Goal: Information Seeking & Learning: Learn about a topic

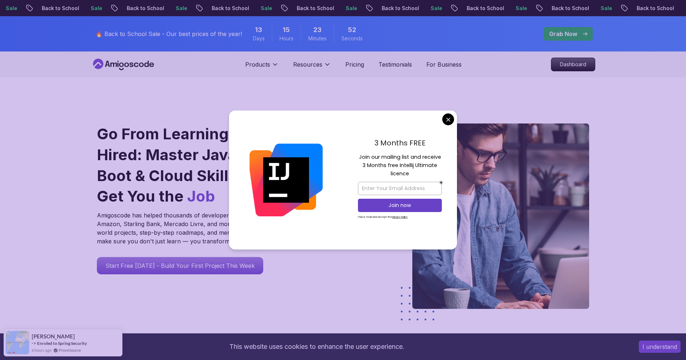
scroll to position [1, 0]
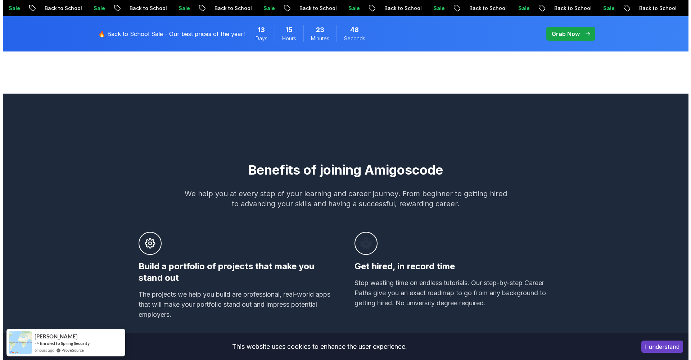
scroll to position [0, 0]
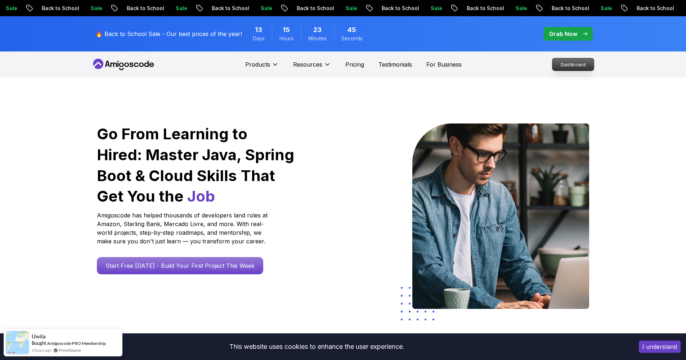
click at [586, 64] on p "Dashboard" at bounding box center [572, 64] width 41 height 12
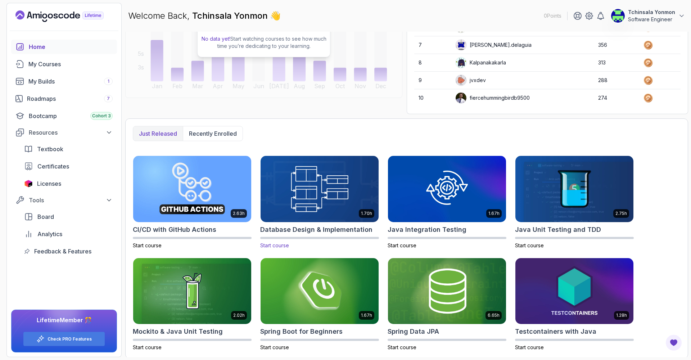
scroll to position [102, 0]
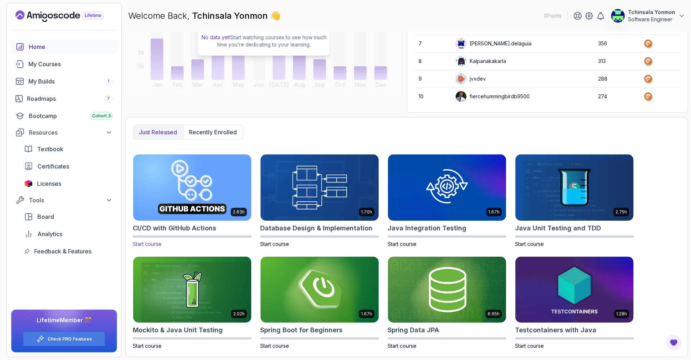
click at [200, 198] on img at bounding box center [192, 187] width 124 height 69
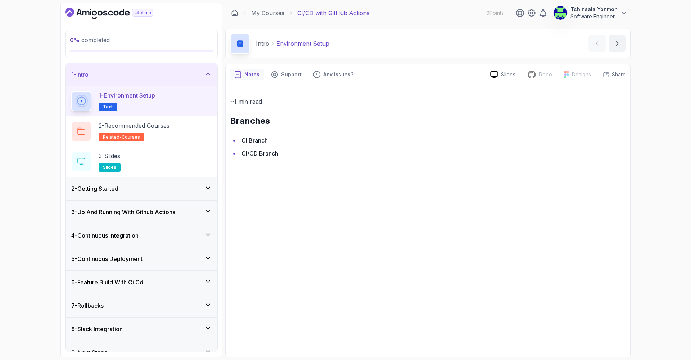
click at [106, 107] on span "Text" at bounding box center [108, 107] width 10 height 6
click at [252, 141] on link "CI Branch" at bounding box center [255, 140] width 26 height 7
click at [258, 154] on link "CI/CD Branch" at bounding box center [260, 153] width 37 height 7
click at [617, 42] on icon "next content" at bounding box center [618, 44] width 2 height 4
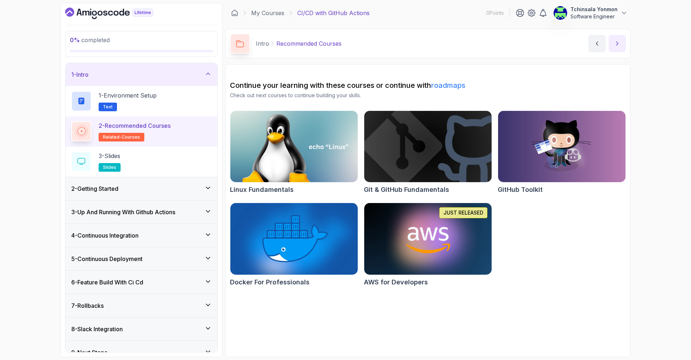
click at [617, 44] on icon "next content" at bounding box center [617, 43] width 7 height 7
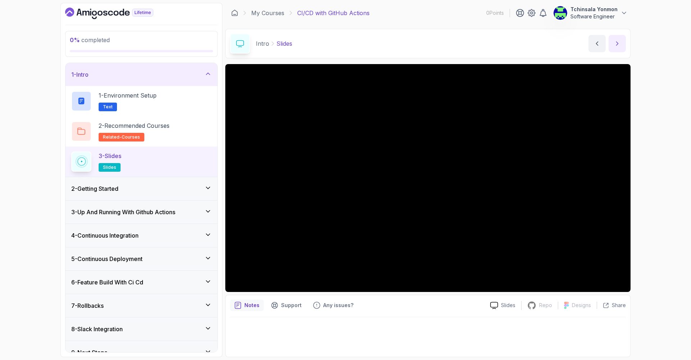
click at [617, 45] on icon "next content" at bounding box center [617, 43] width 7 height 7
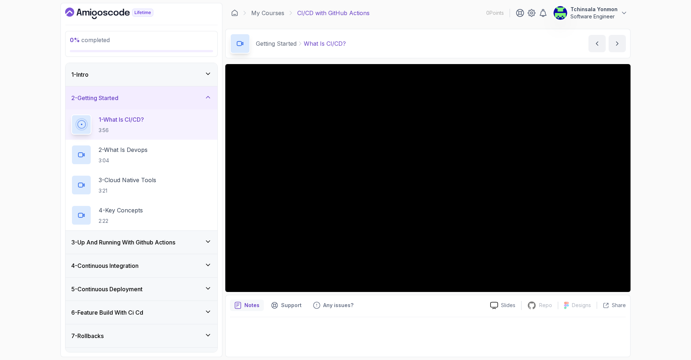
click at [666, 234] on div "0 % completed 1 - Intro 2 - Getting Started 1 - What Is CI/CD? 3:56 2 - What Is…" at bounding box center [345, 180] width 691 height 360
